Goal: Find specific page/section: Find specific page/section

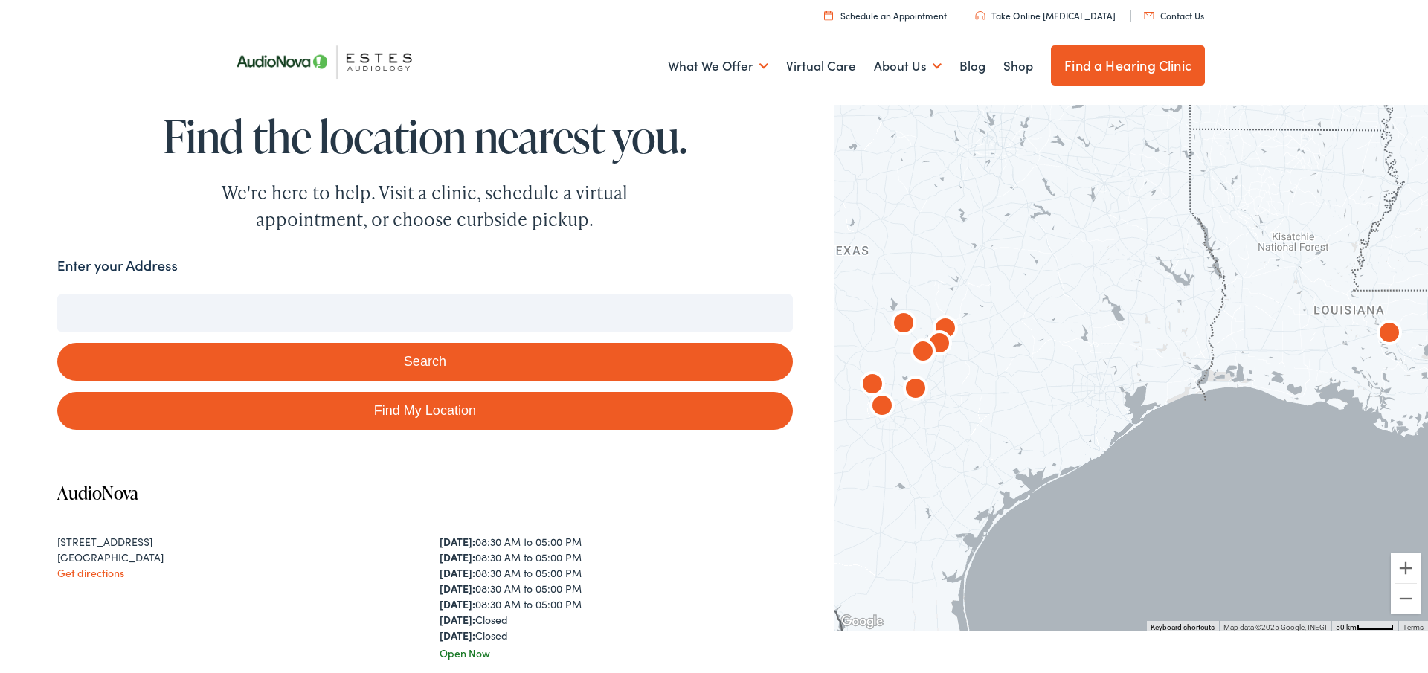
click at [483, 194] on div "We're here to help. Visit a clinic, schedule a virtual appointment, or choose c…" at bounding box center [425, 206] width 476 height 54
click at [583, 213] on div "We're here to help. Visit a clinic, schedule a virtual appointment, or choose c…" at bounding box center [425, 206] width 476 height 54
click at [359, 415] on link "Find My Location" at bounding box center [425, 411] width 736 height 38
type input "Champaign, Illinois"
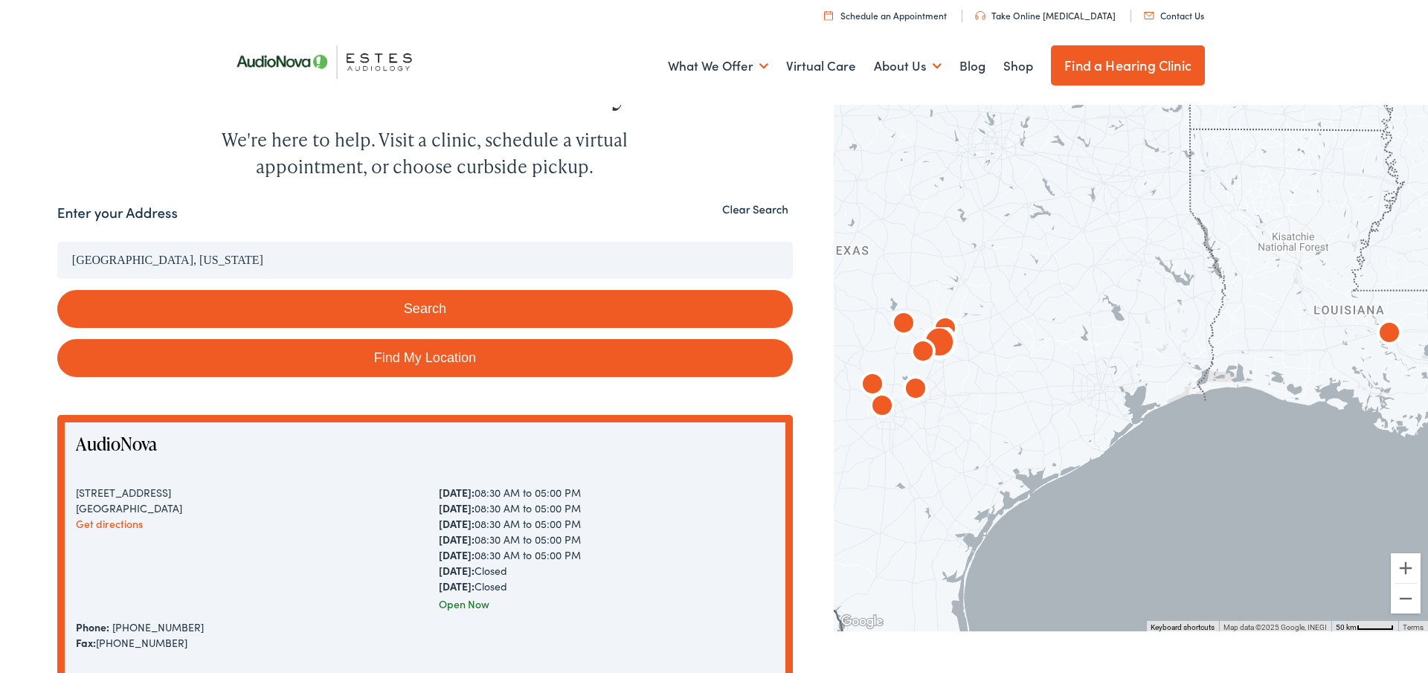
scroll to position [18, 0]
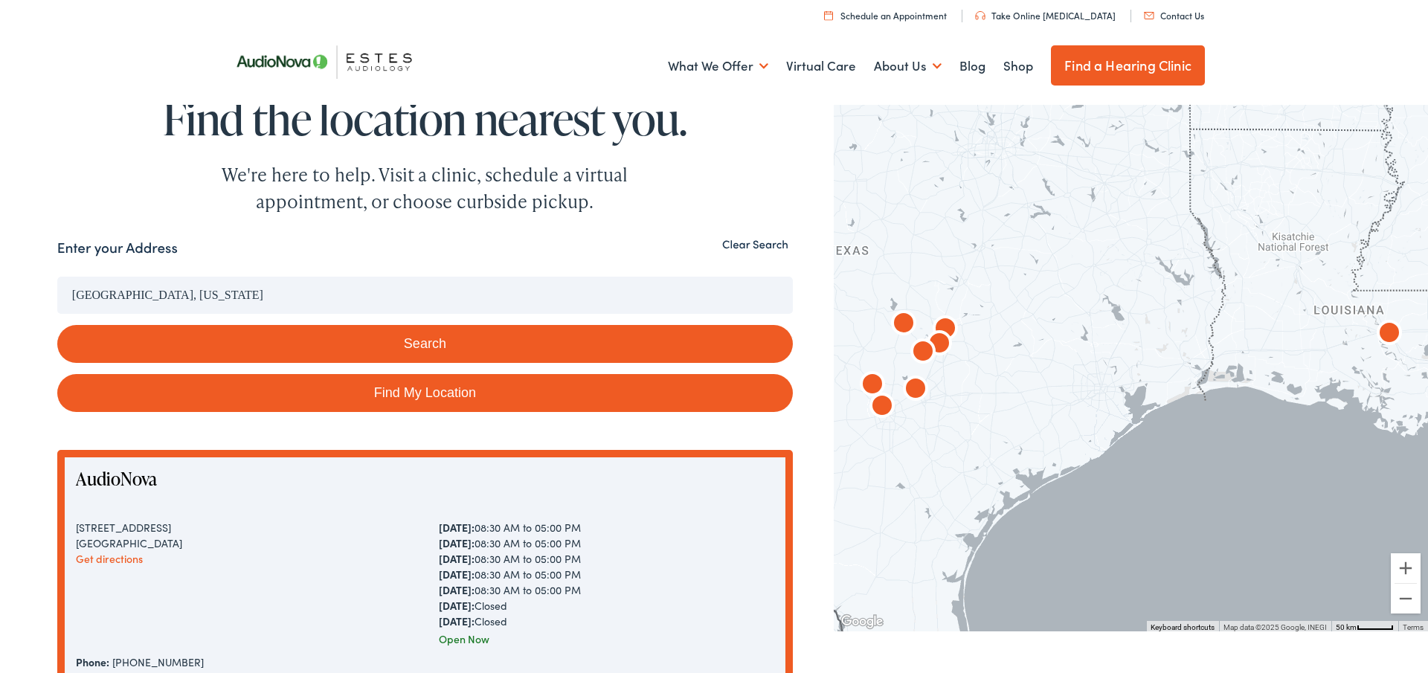
click at [543, 330] on button "Search" at bounding box center [425, 344] width 736 height 38
click at [483, 345] on button "Search" at bounding box center [425, 344] width 736 height 38
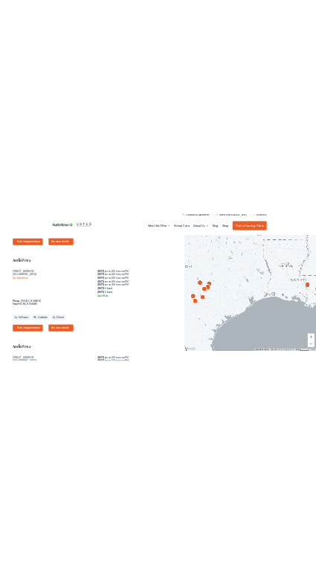
scroll to position [0, 0]
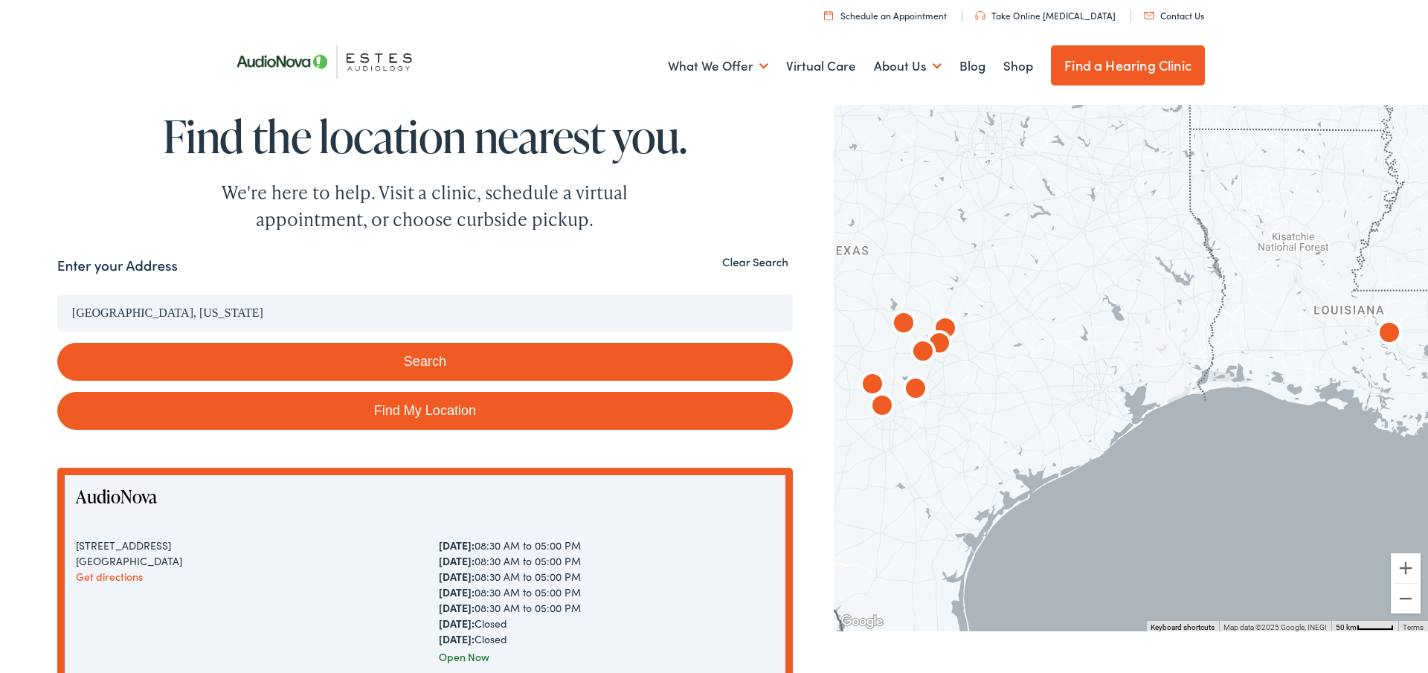
click at [742, 266] on button "Clear Search" at bounding box center [755, 262] width 75 height 14
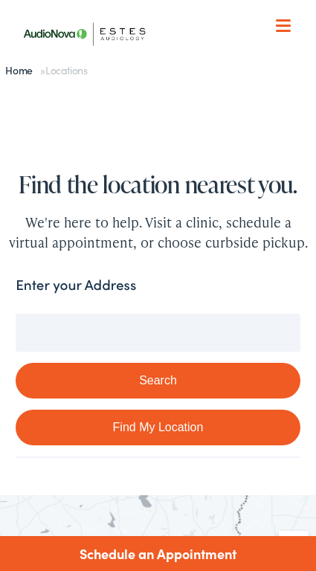
click at [286, 25] on span at bounding box center [283, 26] width 15 height 2
